Goal: Check status: Check status

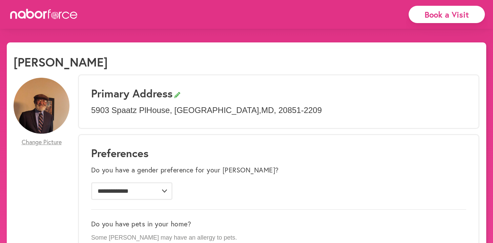
click at [51, 13] on icon at bounding box center [44, 14] width 68 height 10
click at [34, 14] on icon at bounding box center [30, 14] width 8 height 10
click at [51, 15] on icon at bounding box center [44, 14] width 68 height 10
click at [320, 18] on link "Billing" at bounding box center [323, 14] width 30 height 20
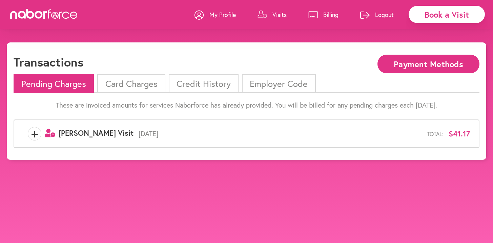
click at [200, 86] on li "Credit History" at bounding box center [204, 83] width 70 height 19
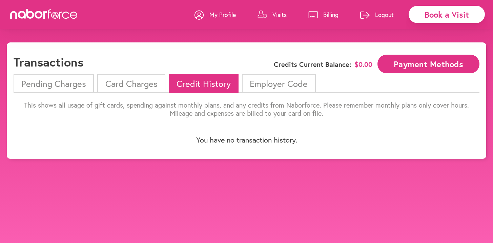
click at [136, 87] on li "Card Charges" at bounding box center [131, 83] width 68 height 19
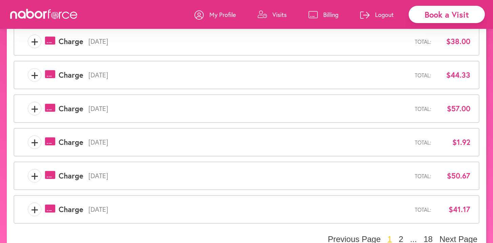
scroll to position [241, 0]
